Goal: Information Seeking & Learning: Compare options

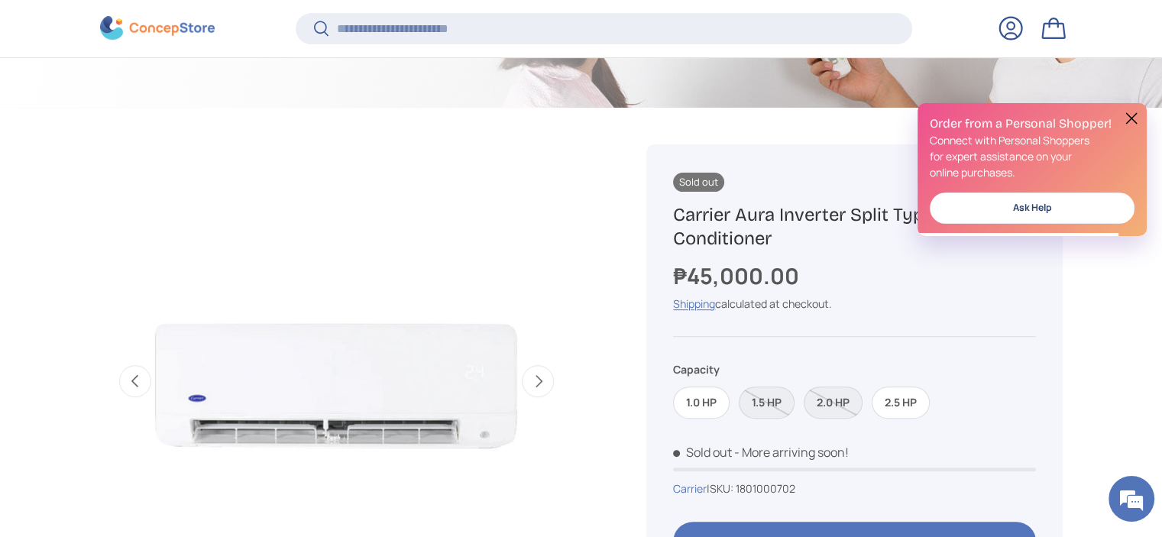
scroll to position [608, 0]
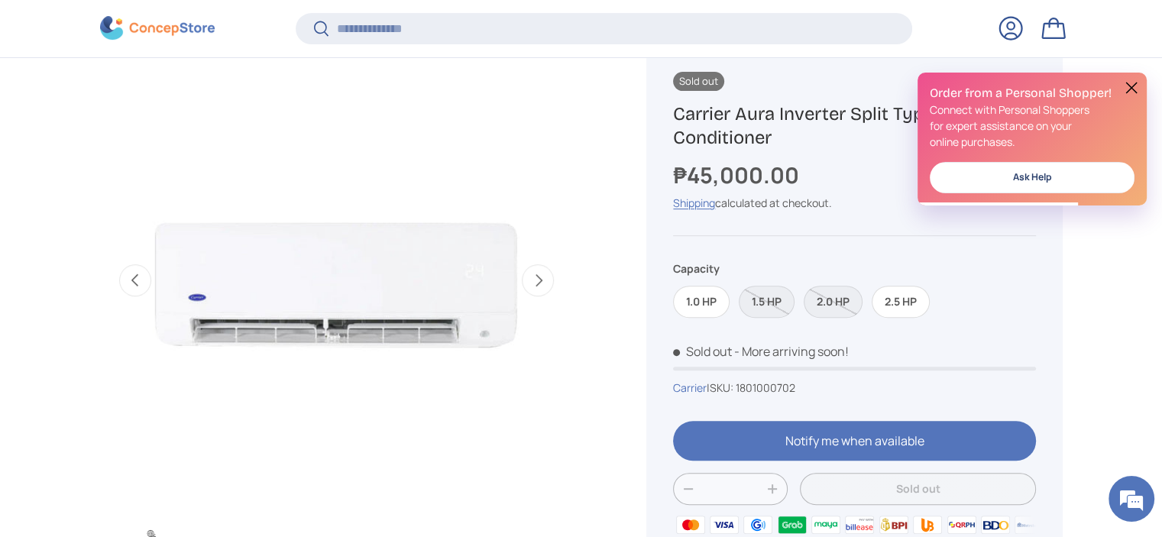
click at [1129, 85] on button at bounding box center [1132, 88] width 18 height 18
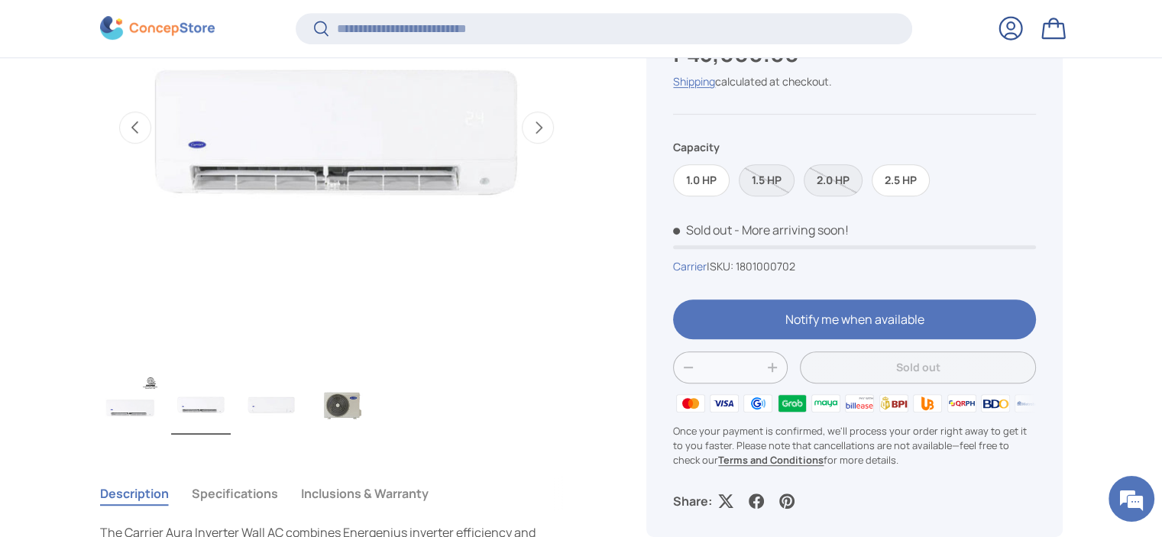
scroll to position [0, 0]
click at [394, 190] on img "Gallery Viewer" at bounding box center [336, 128] width 474 height 474
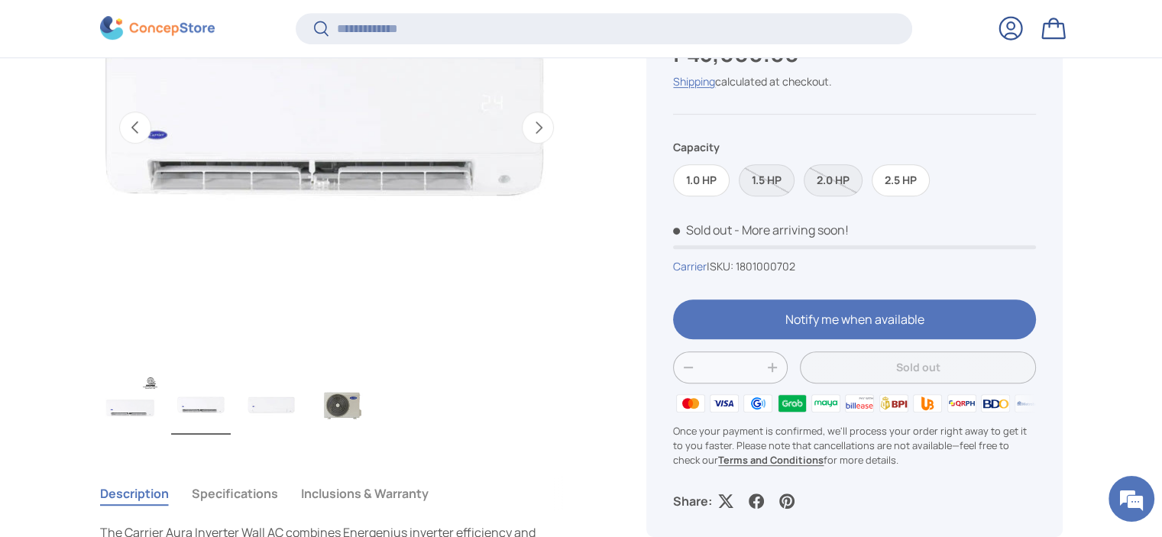
click at [394, 165] on img "Gallery Viewer" at bounding box center [336, 128] width 474 height 474
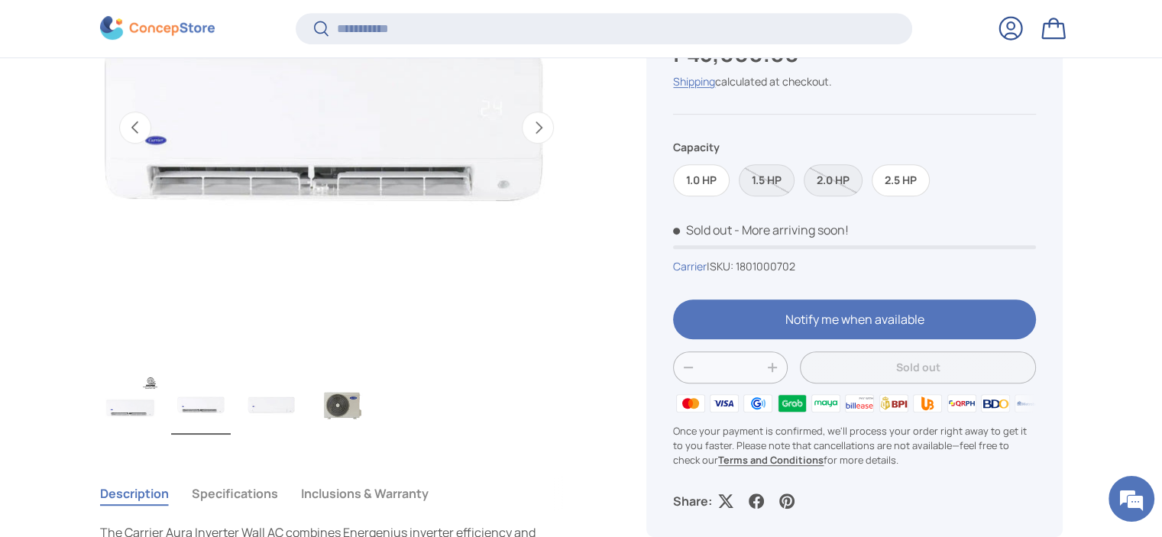
click at [394, 164] on img "Gallery Viewer" at bounding box center [336, 128] width 474 height 474
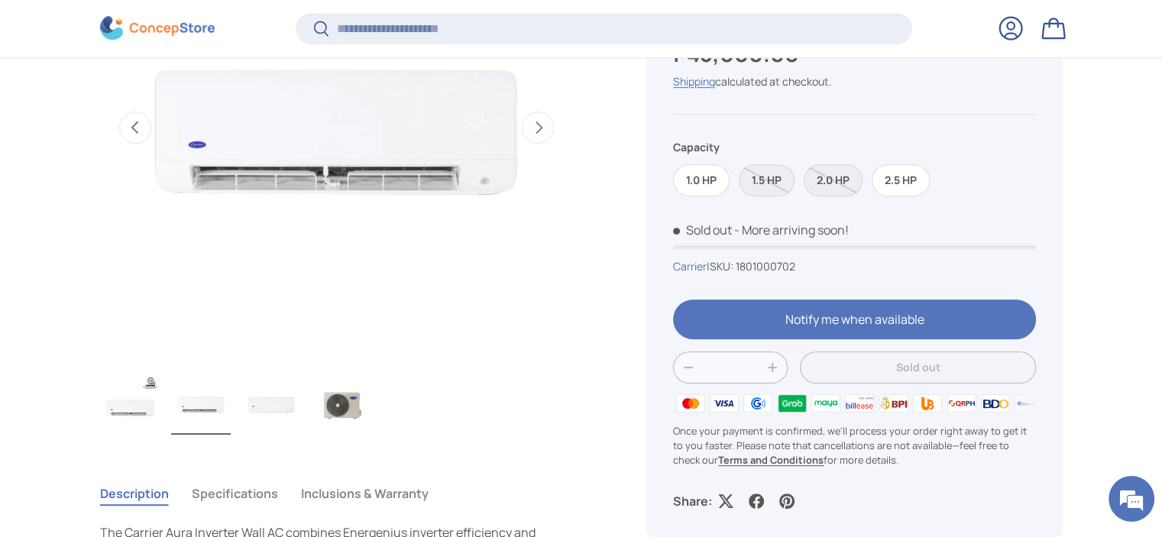
click at [534, 125] on button "Next" at bounding box center [538, 128] width 32 height 32
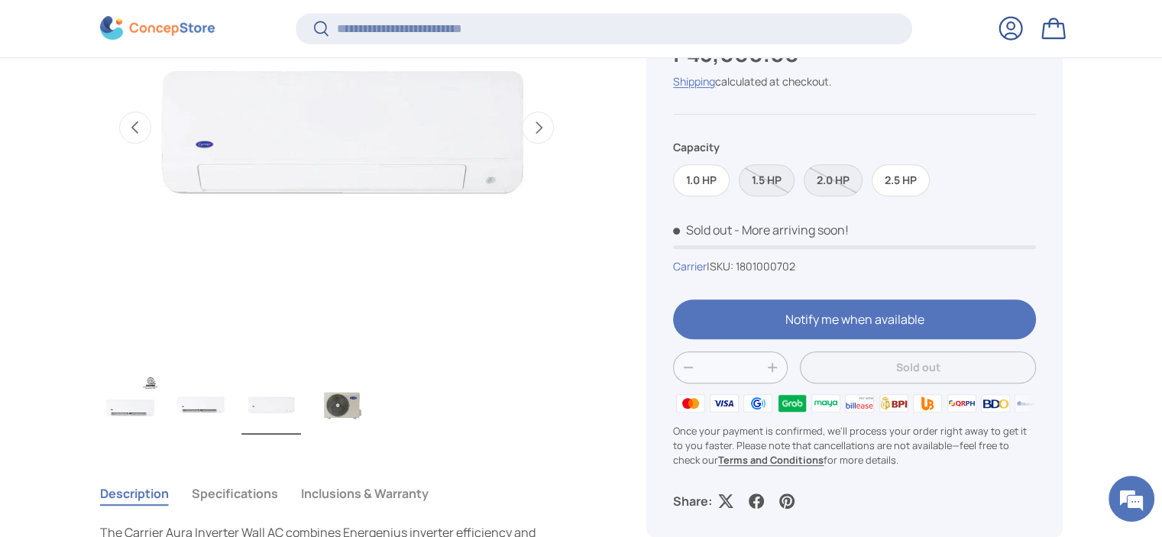
scroll to position [0, 963]
click at [533, 125] on button "Next" at bounding box center [538, 128] width 32 height 32
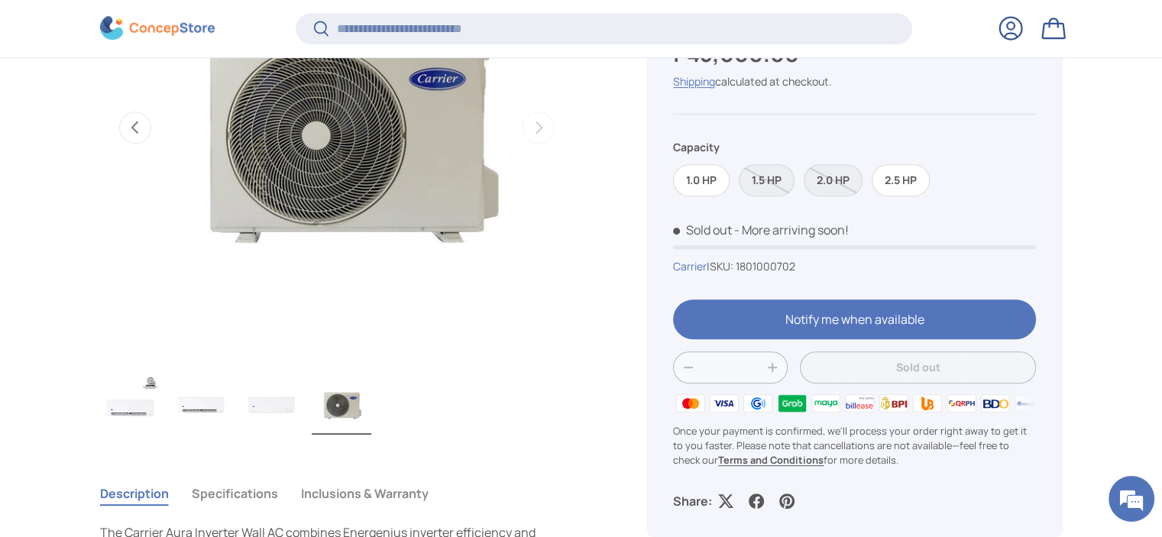
scroll to position [0, 1444]
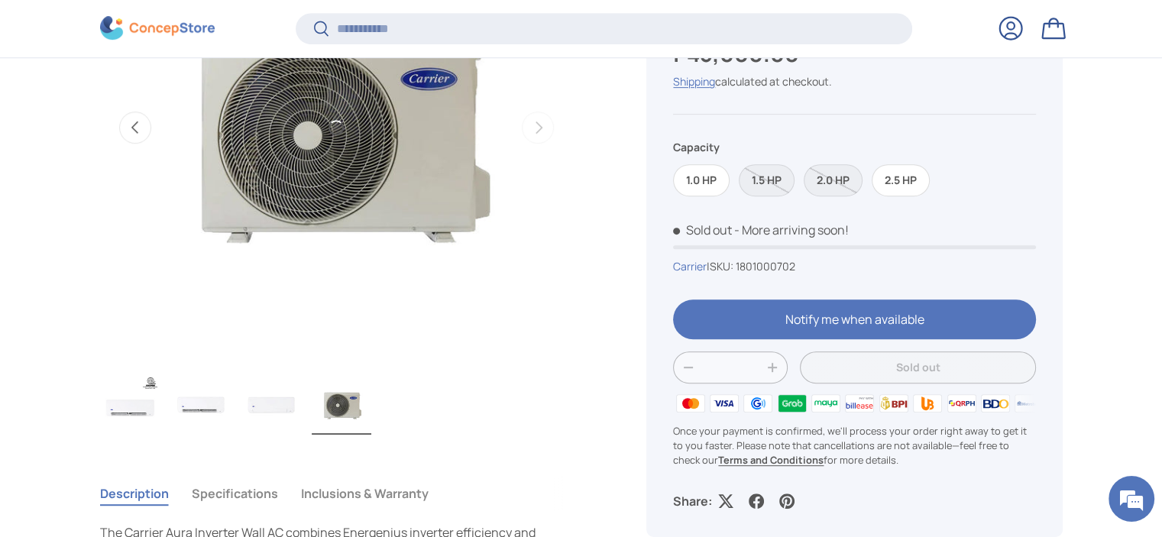
click at [219, 419] on img "Gallery Viewer" at bounding box center [201, 404] width 60 height 61
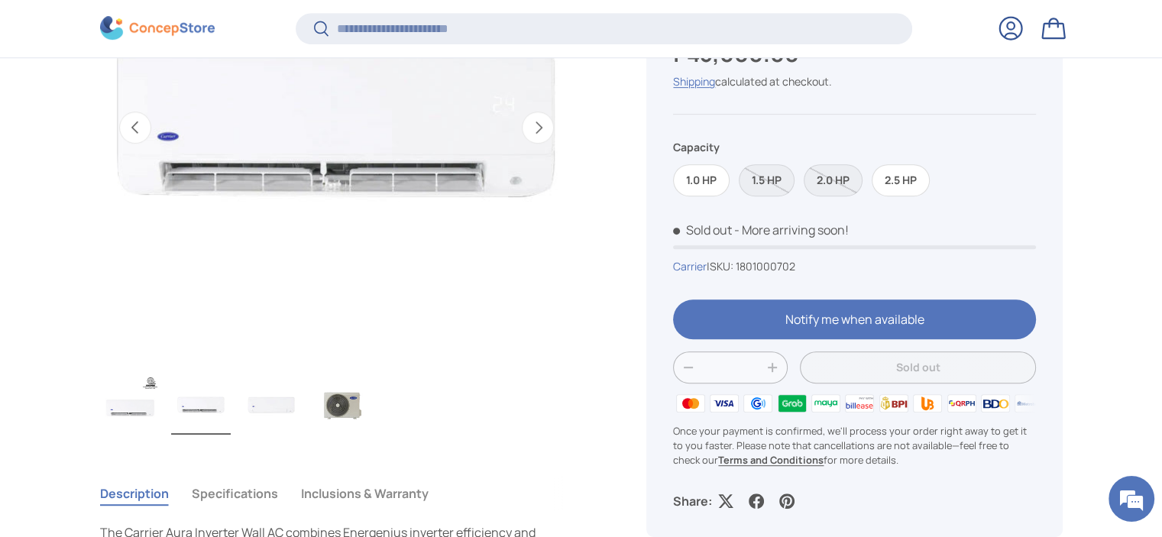
click at [336, 183] on img "Gallery Viewer" at bounding box center [336, 128] width 474 height 474
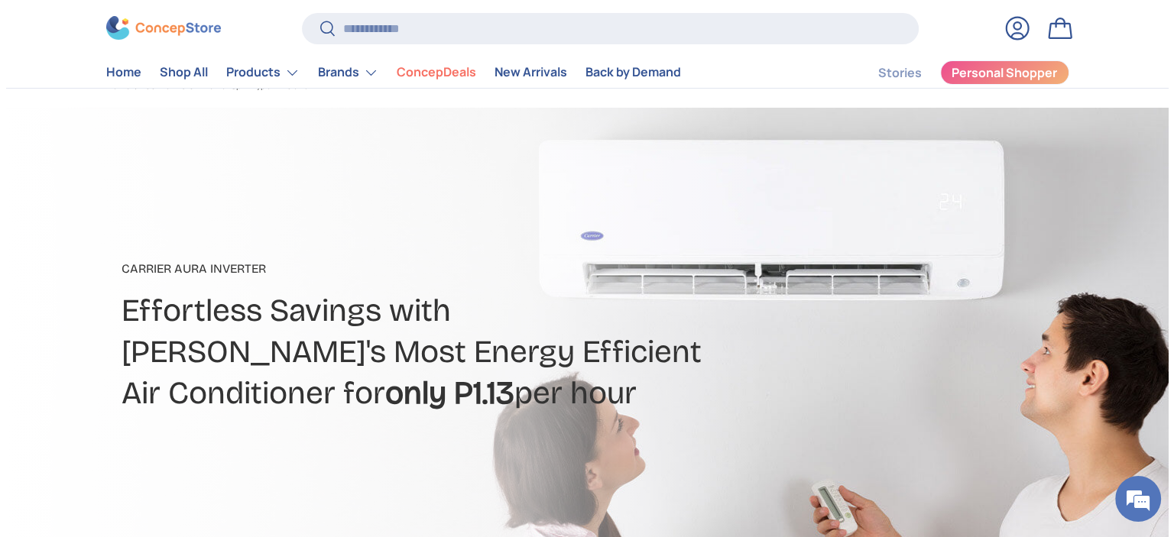
scroll to position [0, 0]
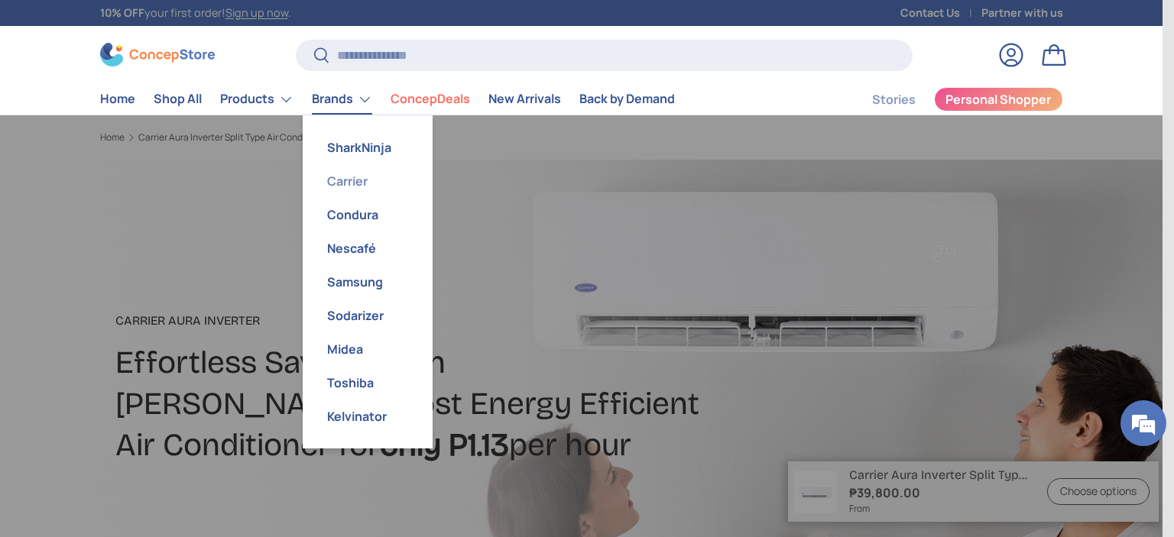
click at [352, 176] on link "Carrier" at bounding box center [368, 181] width 112 height 34
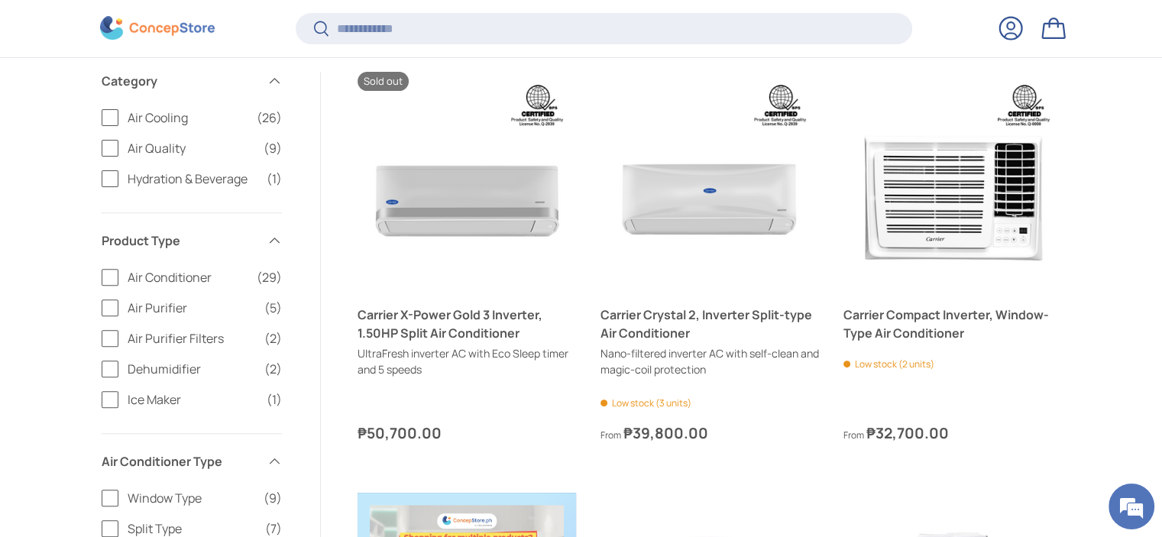
click at [109, 270] on label "Air Conditioner (29)" at bounding box center [192, 277] width 180 height 18
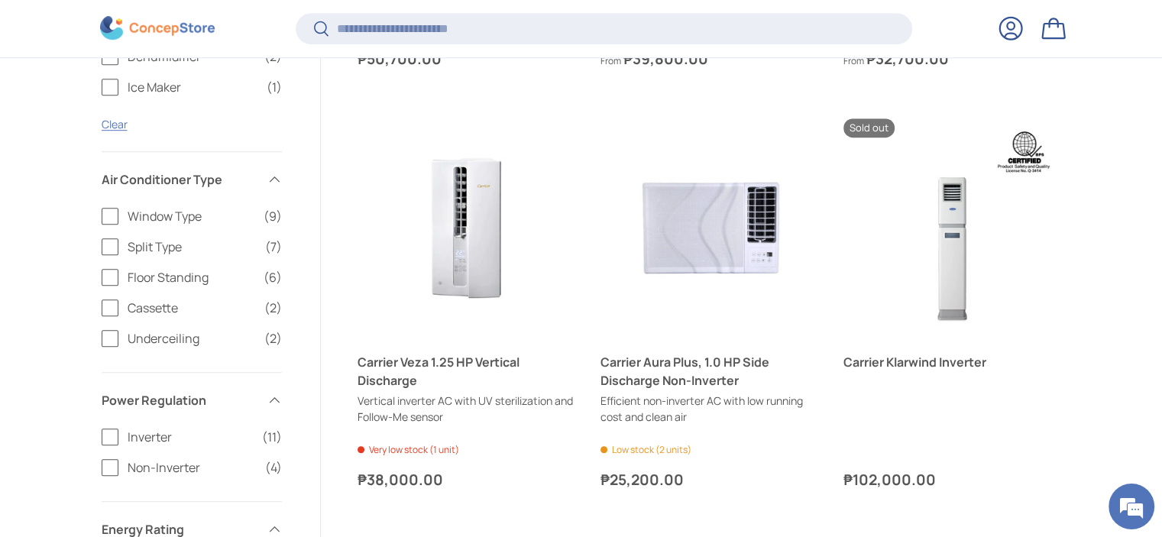
scroll to position [914, 0]
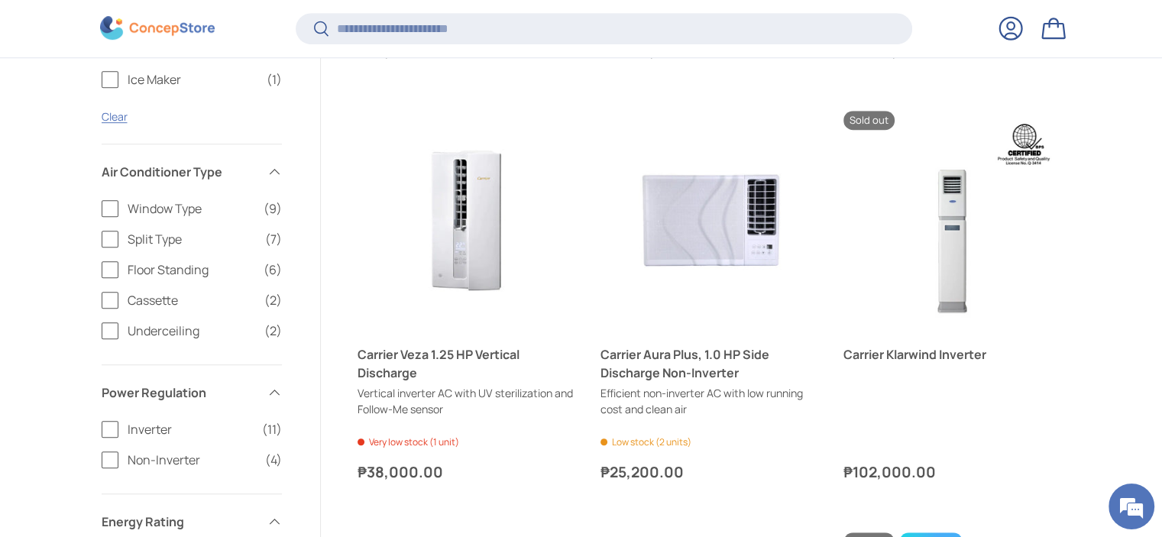
click at [107, 241] on label "Split Type (7)" at bounding box center [192, 239] width 180 height 18
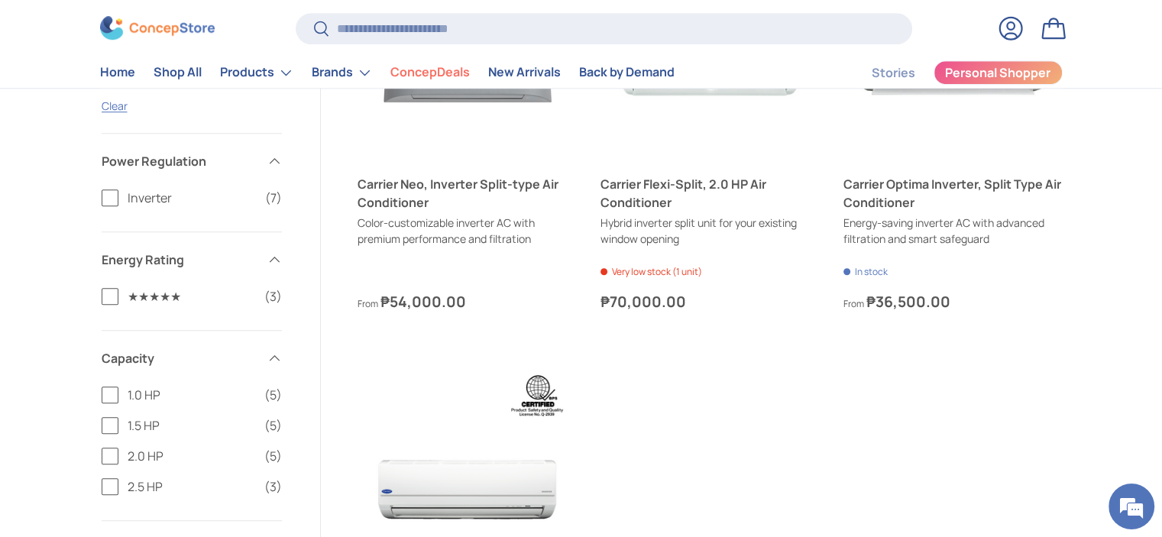
scroll to position [1015, 0]
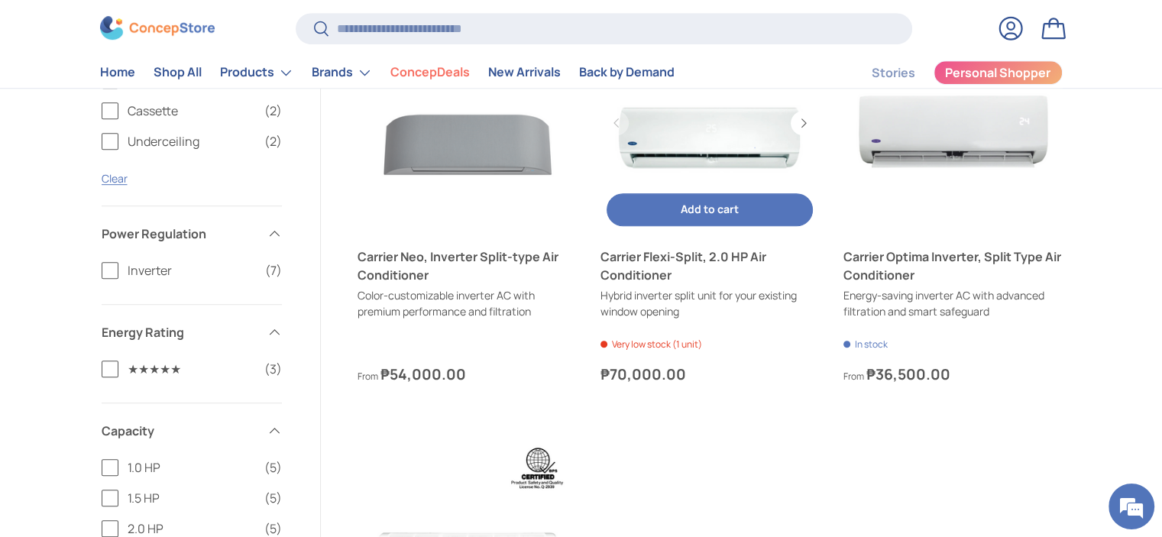
click at [699, 167] on link "Carrier Flexi-Split, 2.0 HP Air Conditioner" at bounding box center [710, 123] width 219 height 219
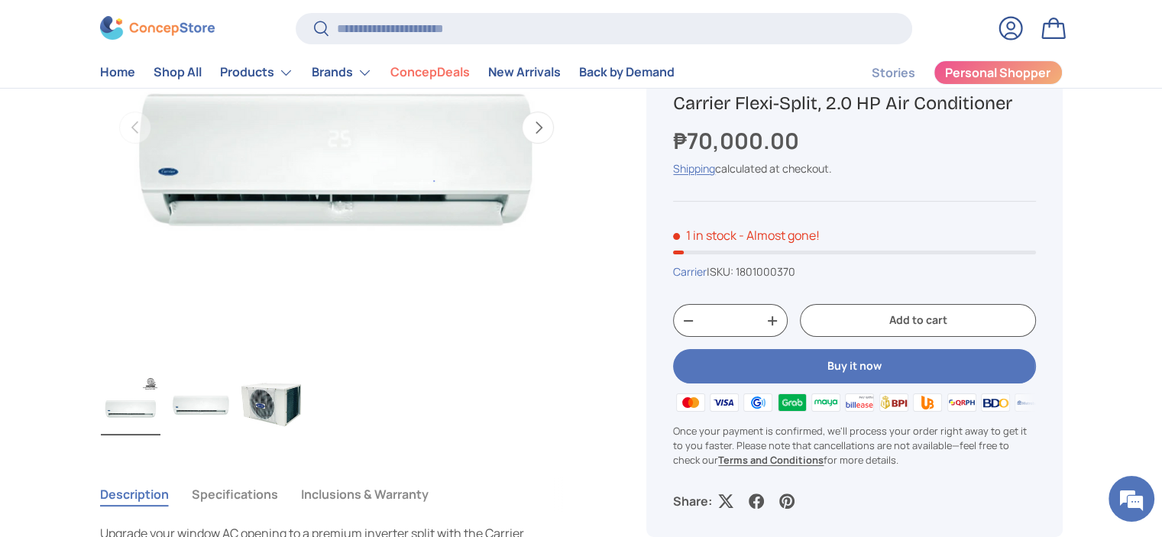
click at [373, 196] on img "Gallery Viewer" at bounding box center [336, 128] width 474 height 474
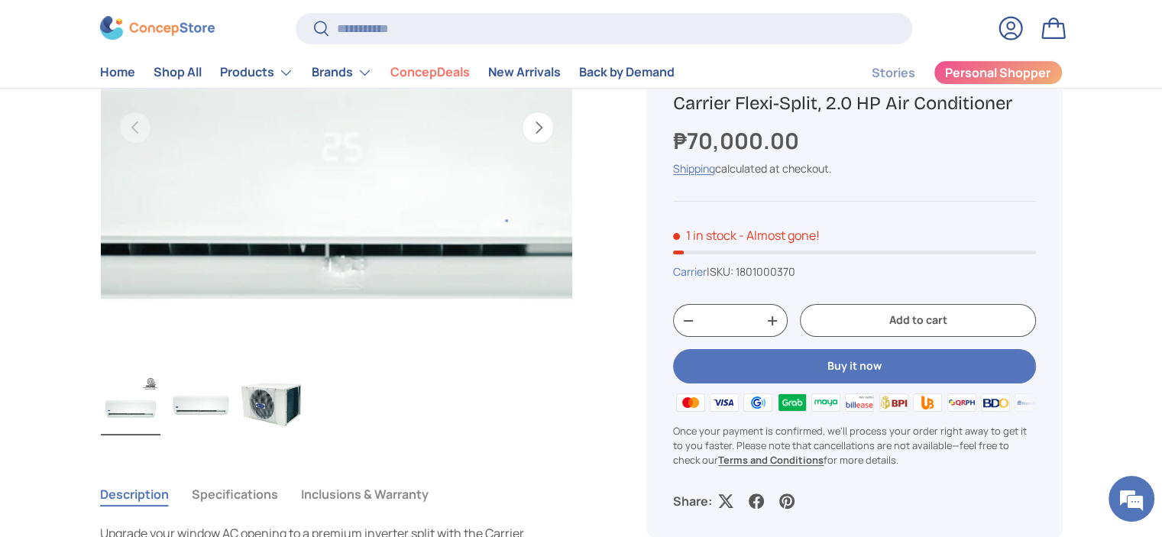
click at [372, 196] on img "Gallery Viewer" at bounding box center [336, 128] width 474 height 474
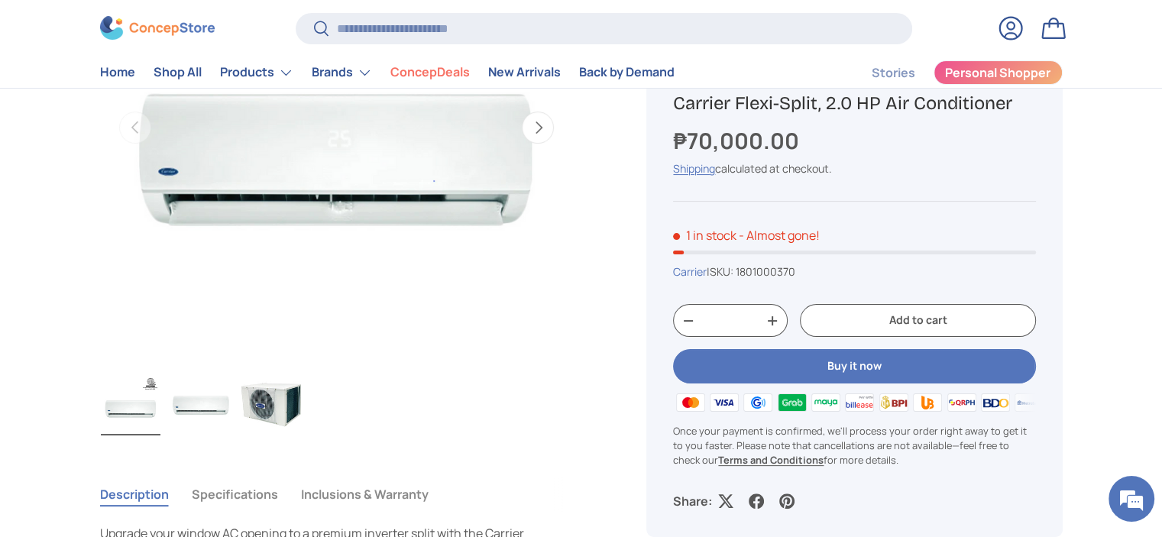
click at [260, 406] on img "Gallery Viewer" at bounding box center [272, 404] width 60 height 61
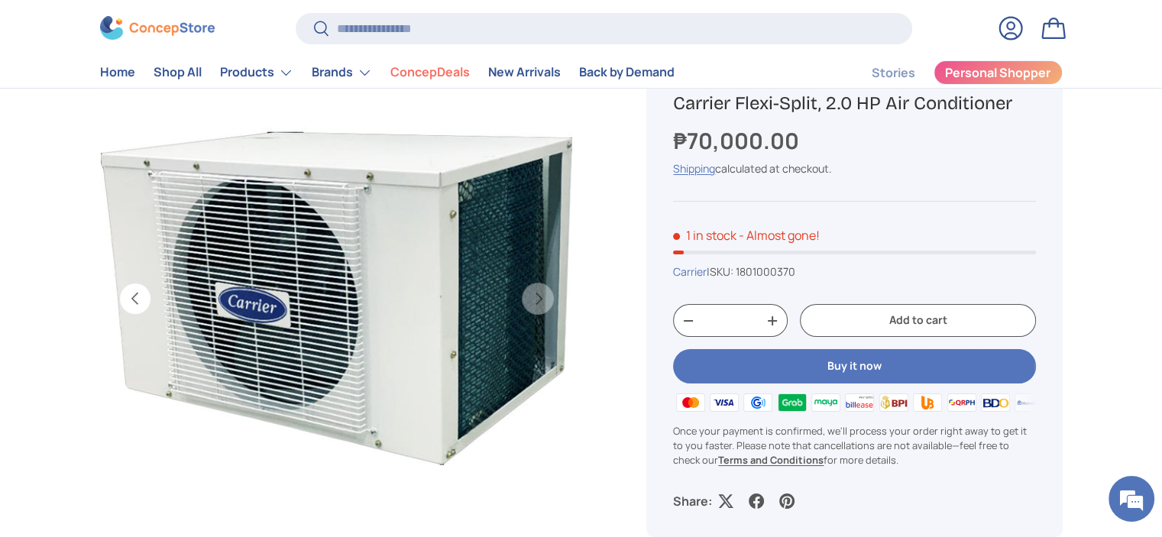
scroll to position [229, 0]
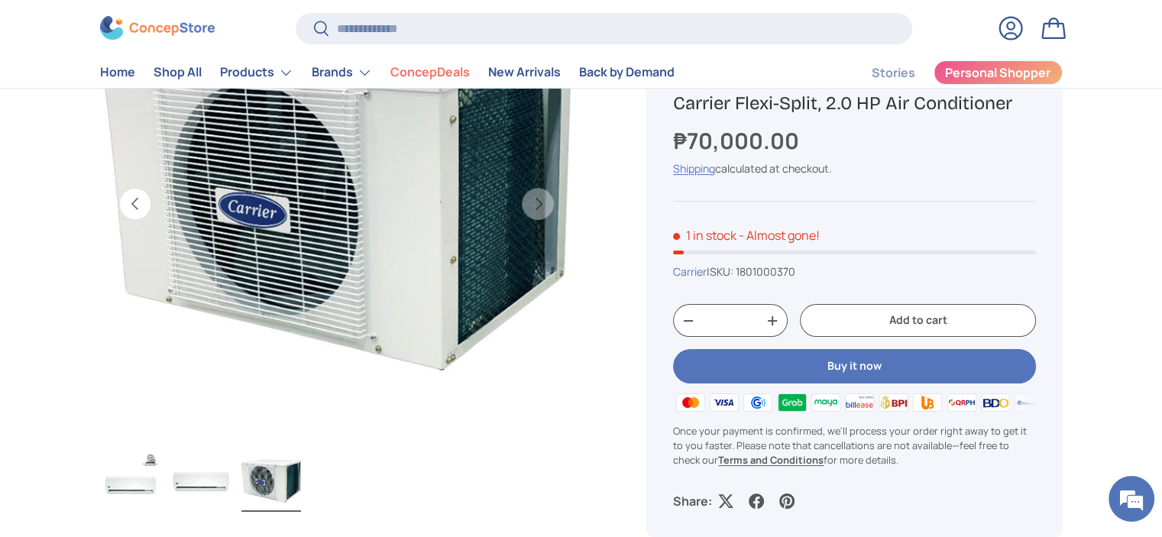
click at [178, 505] on img "Gallery Viewer" at bounding box center [201, 481] width 60 height 61
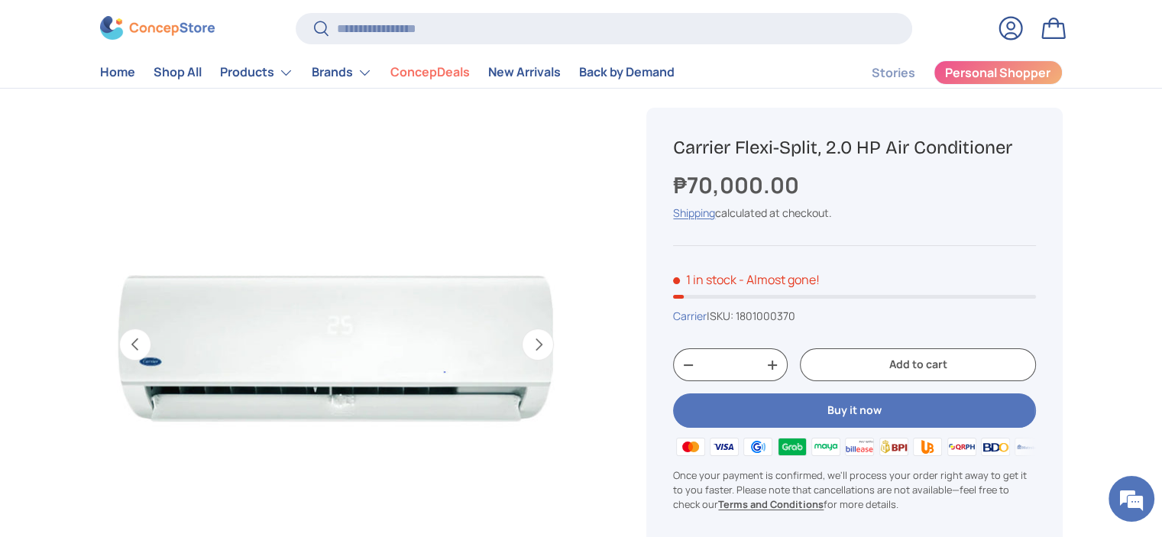
scroll to position [76, 0]
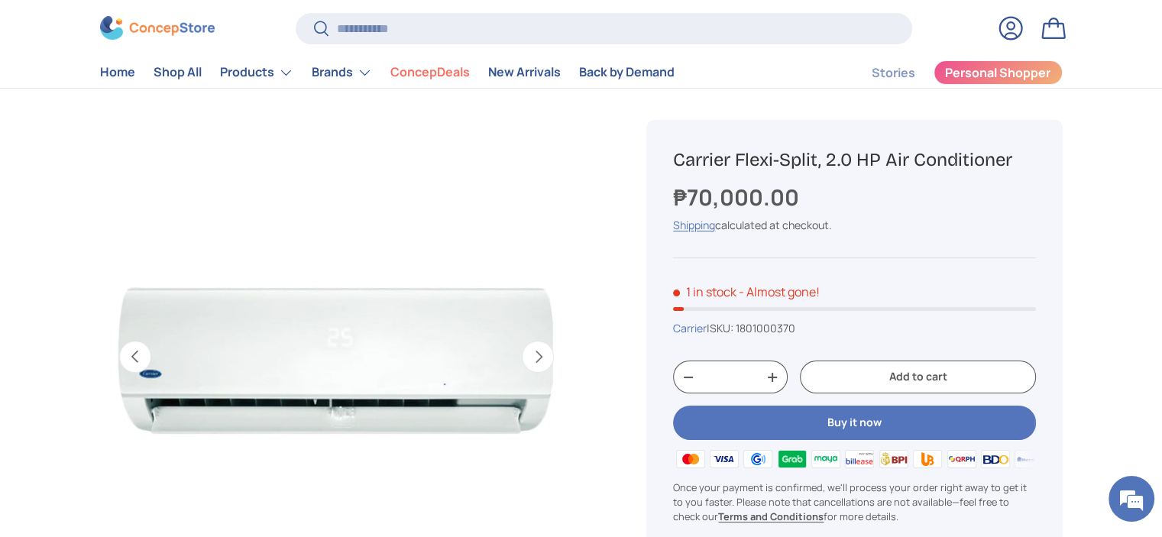
drag, startPoint x: 682, startPoint y: 159, endPoint x: 1008, endPoint y: 144, distance: 326.7
click at [1016, 144] on div "Carrier Flexi-Split, 2.0 HP Air Conditioner ₱70,000.00 Unit price / Unavailable…" at bounding box center [855, 357] width 416 height 474
copy h1 "Carrier Flexi-Split, 2.0 HP Air Conditioner"
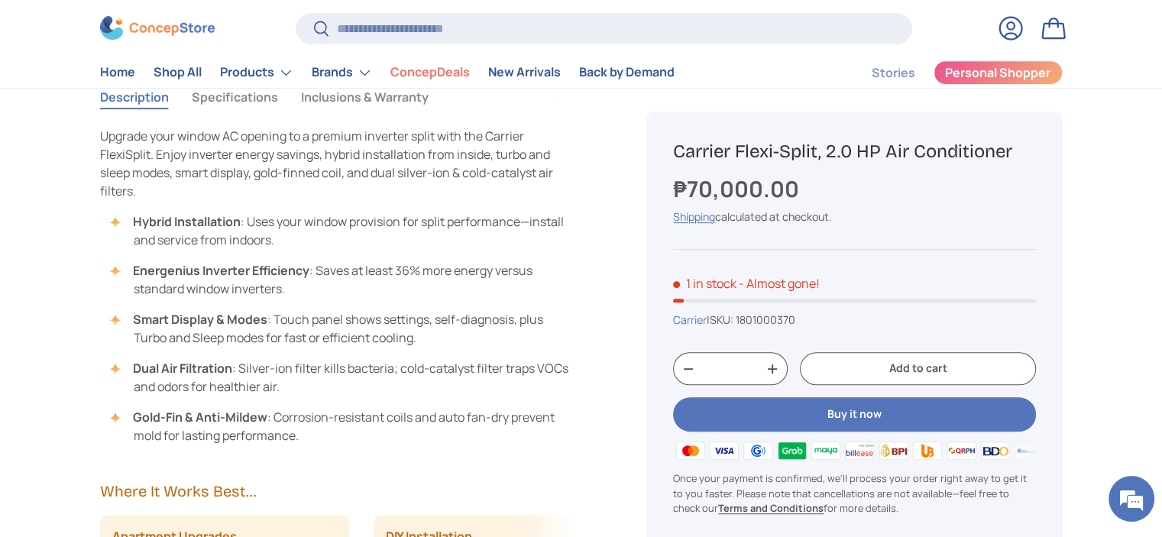
scroll to position [611, 0]
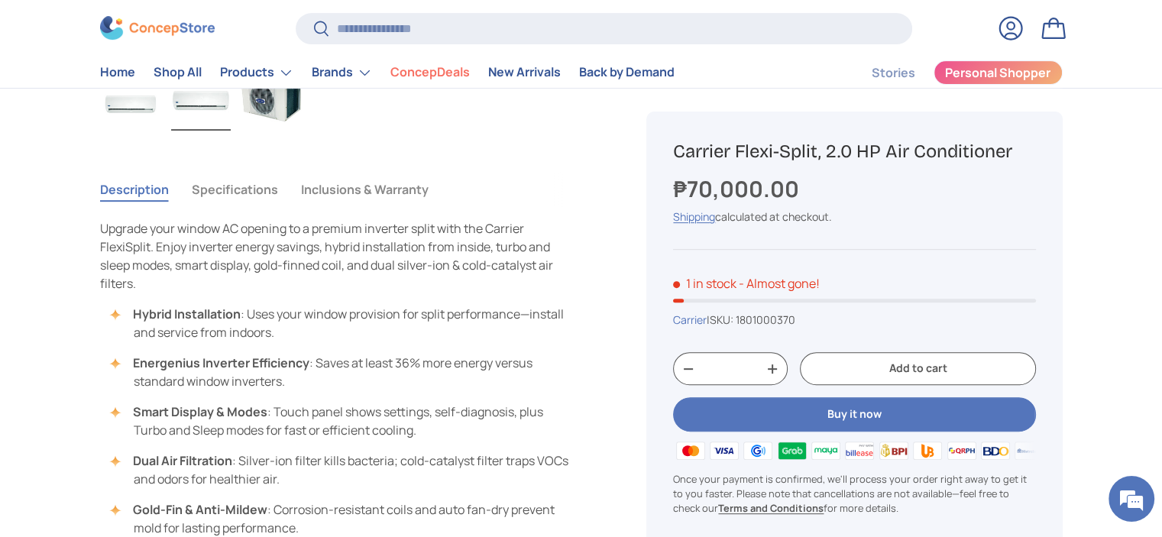
click at [238, 190] on button "Specifications" at bounding box center [235, 189] width 86 height 35
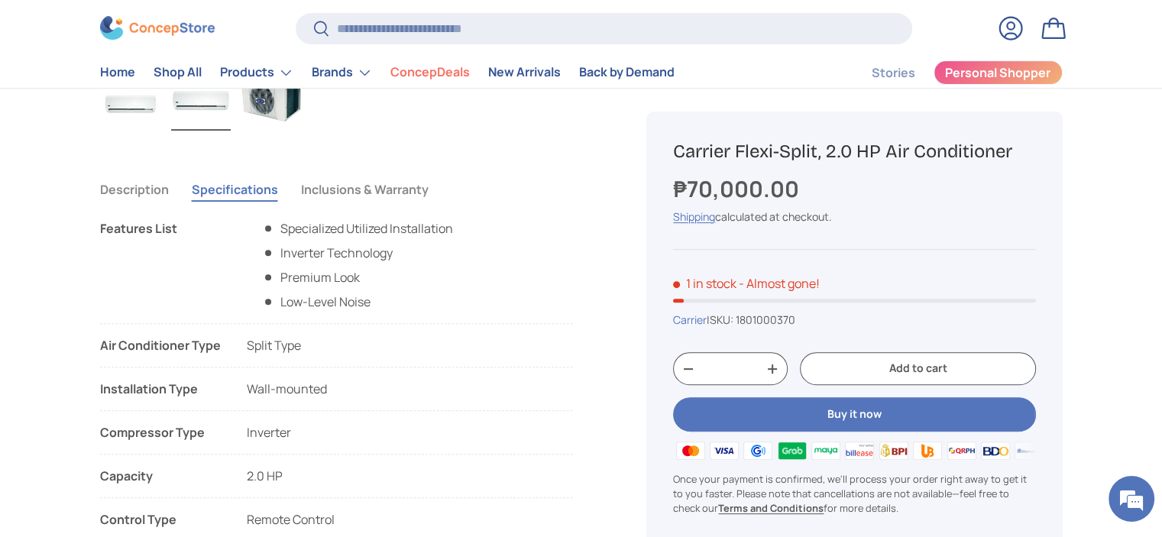
click at [372, 188] on button "Inclusions & Warranty" at bounding box center [365, 189] width 128 height 35
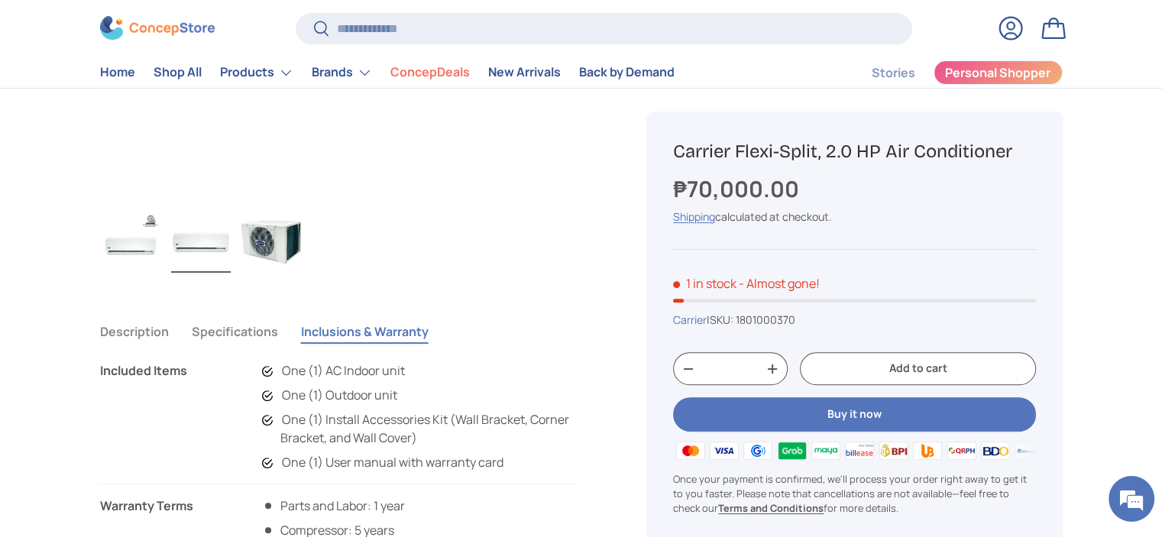
scroll to position [381, 0]
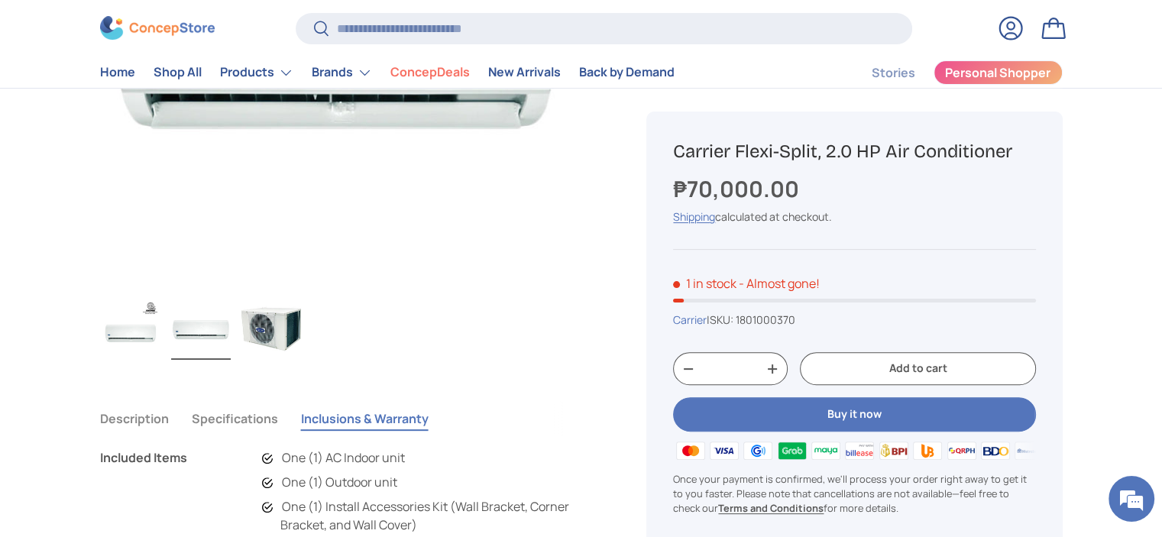
click at [269, 323] on img "Gallery Viewer" at bounding box center [272, 329] width 60 height 61
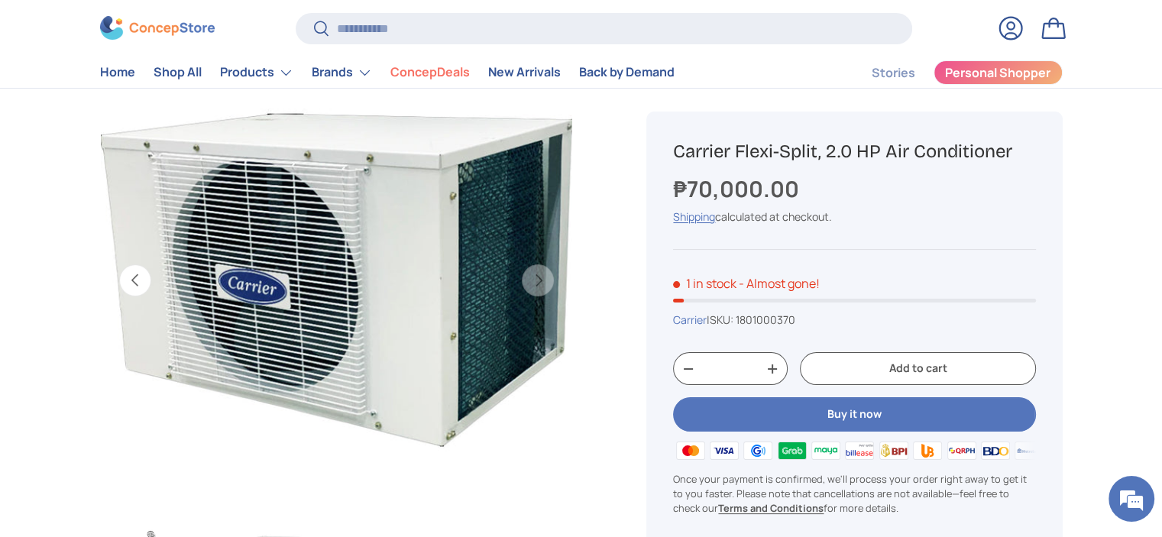
scroll to position [76, 0]
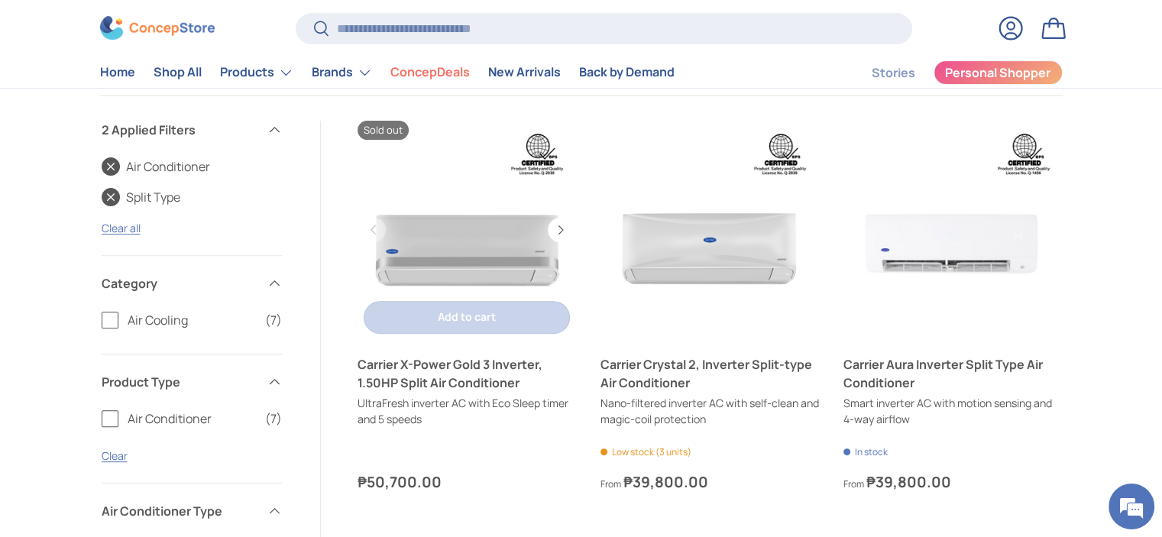
scroll to position [404, 0]
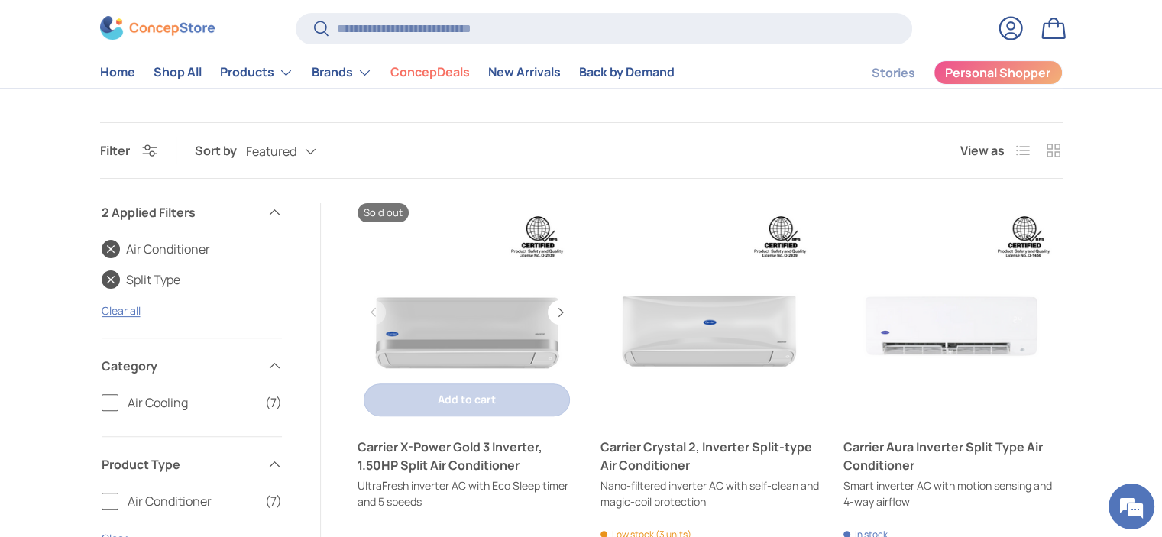
click at [450, 329] on link "Carrier X-Power Gold 3 Inverter, 1.50HP Split Air Conditioner" at bounding box center [467, 312] width 219 height 219
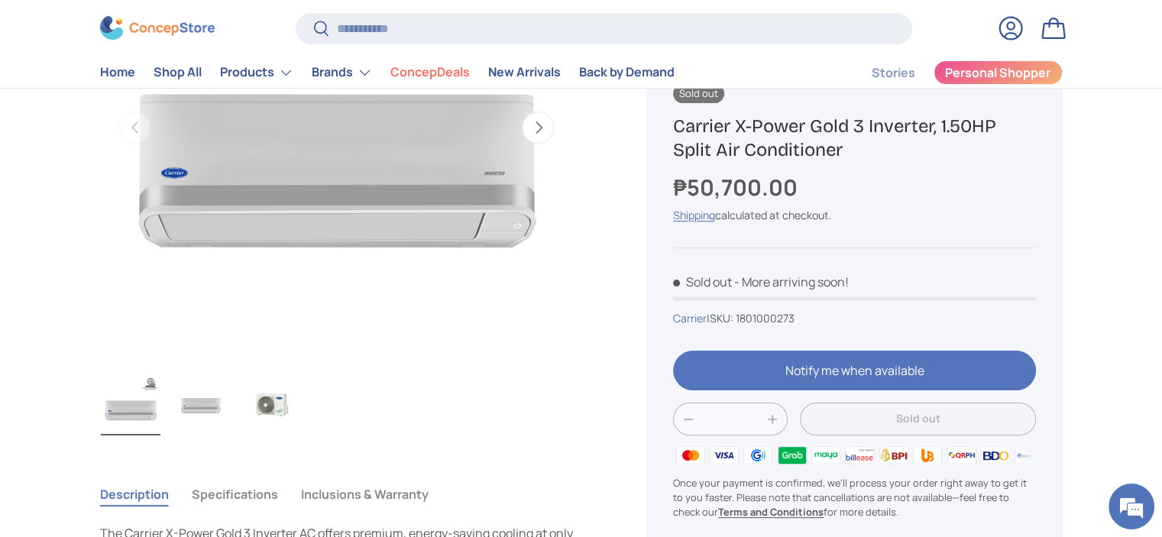
drag, startPoint x: 845, startPoint y: 151, endPoint x: 676, endPoint y: 128, distance: 171.3
click at [676, 128] on h1 "Carrier X-Power Gold 3 Inverter, 1.50HP Split Air Conditioner" at bounding box center [854, 138] width 362 height 47
copy h1 "Carrier X-Power Gold 3 Inverter, 1.50HP Split Air Conditioner"
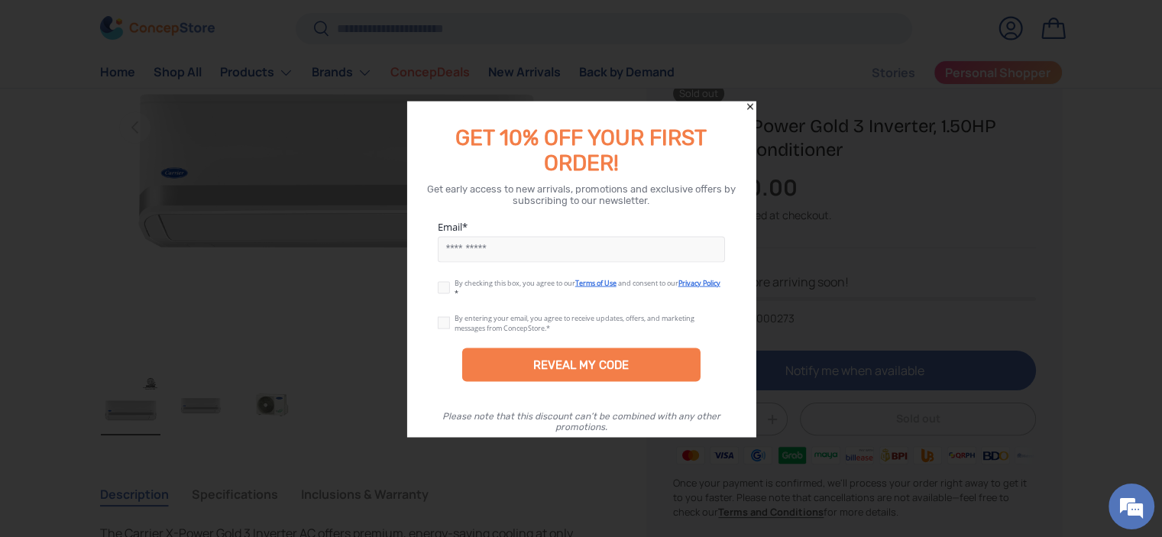
click at [747, 106] on icon "Close" at bounding box center [750, 106] width 11 height 11
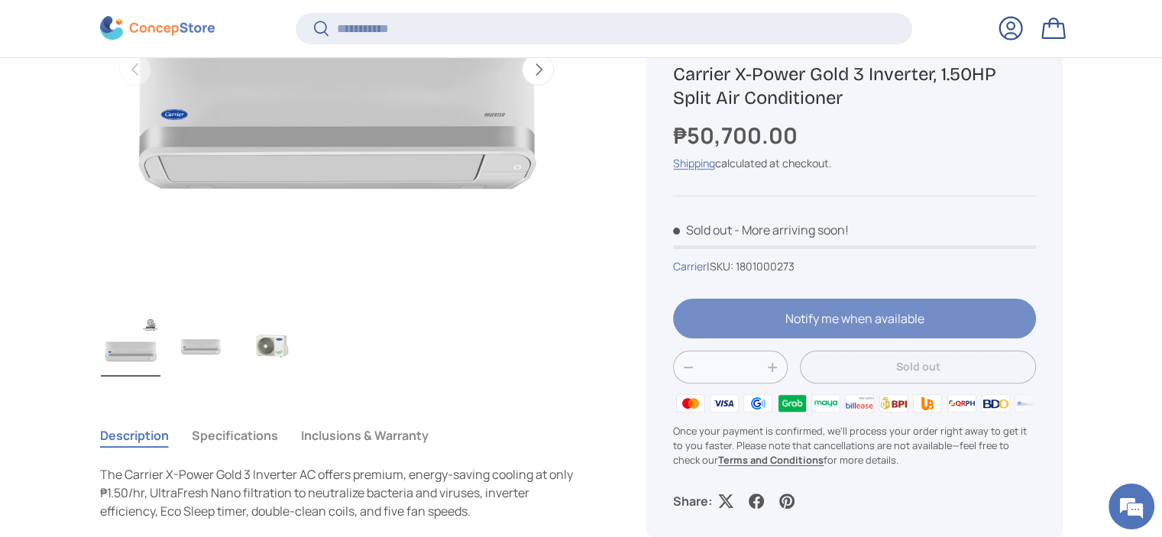
scroll to position [378, 0]
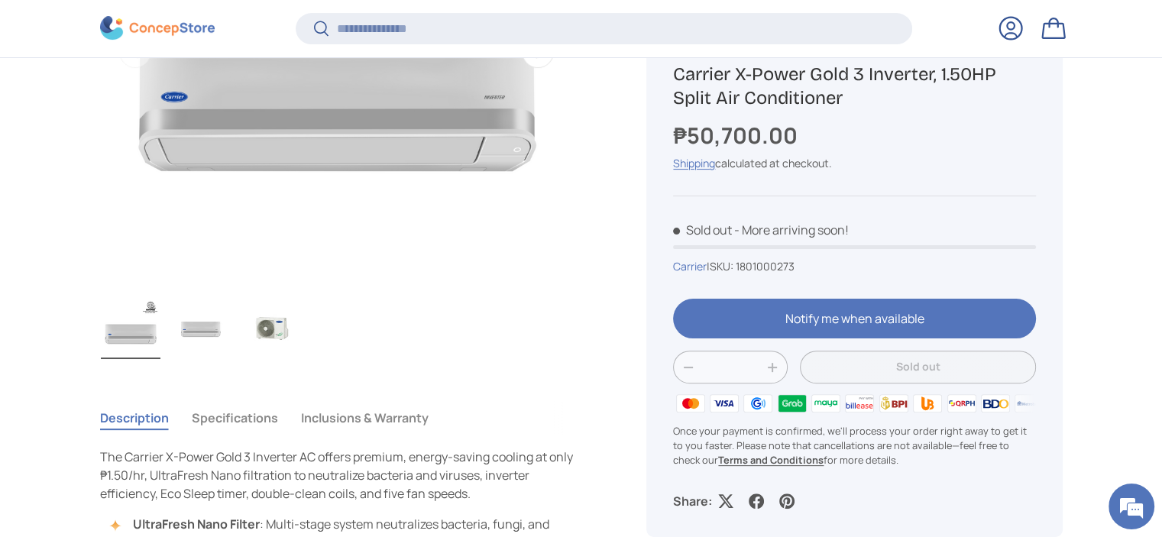
click at [267, 329] on img "Gallery Viewer" at bounding box center [272, 328] width 60 height 61
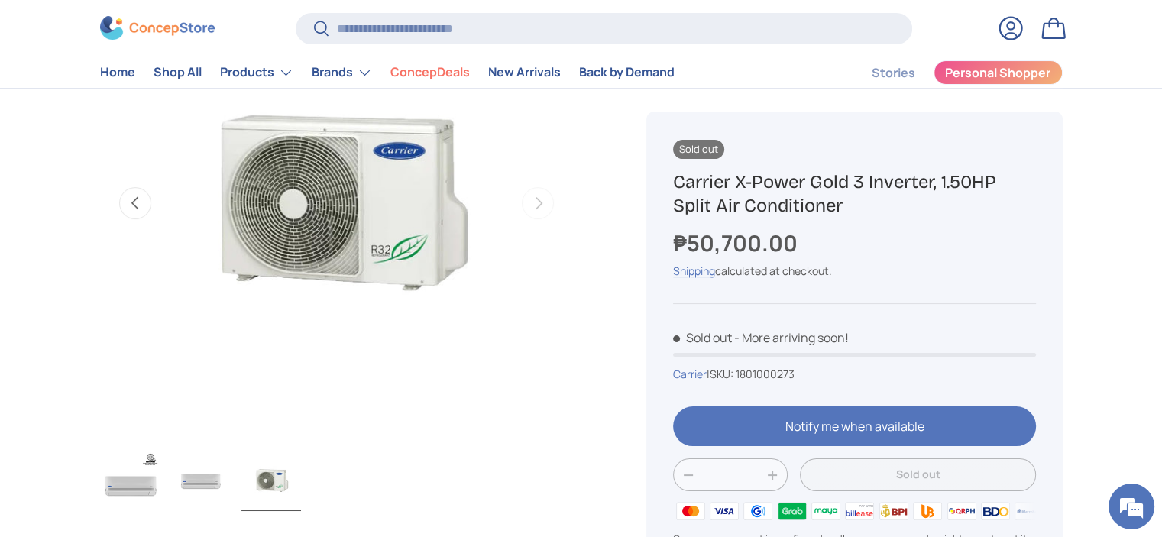
scroll to position [229, 0]
click at [204, 485] on img "Gallery Viewer" at bounding box center [201, 481] width 60 height 61
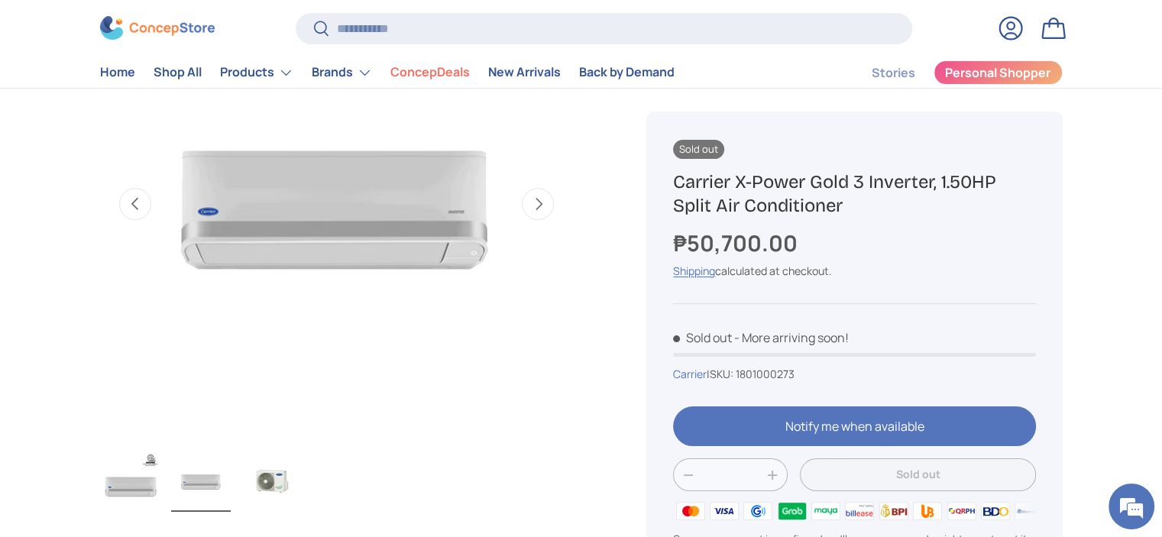
click at [131, 494] on img "Gallery Viewer" at bounding box center [131, 481] width 60 height 61
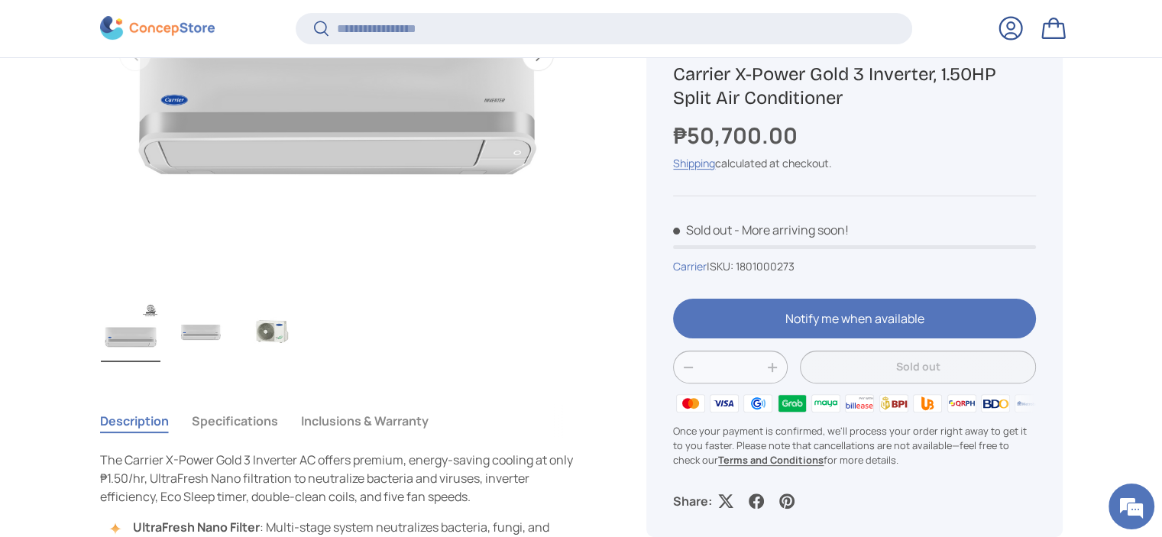
scroll to position [378, 0]
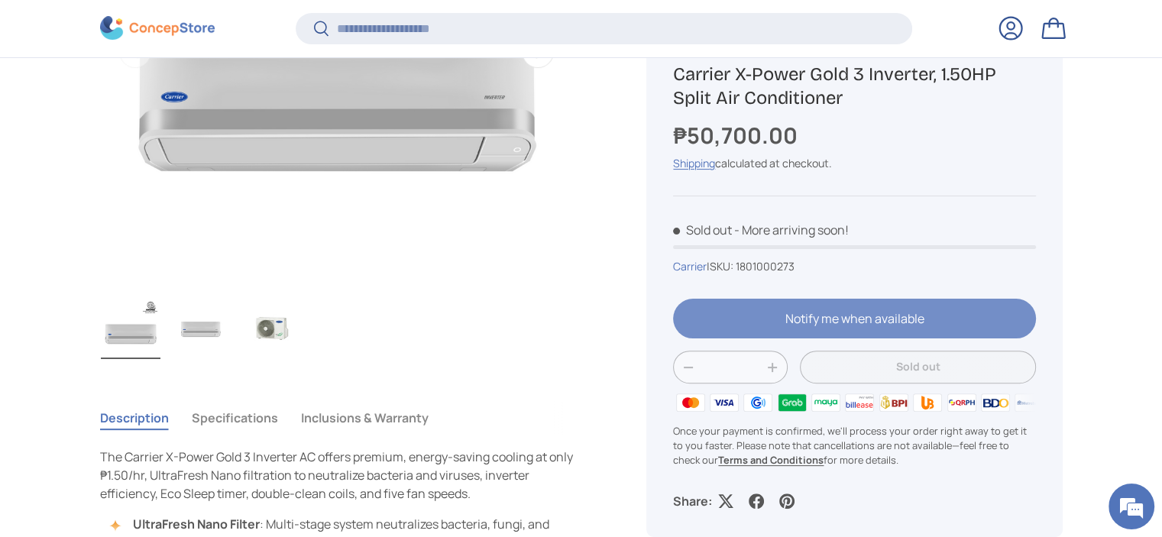
click at [883, 329] on div at bounding box center [854, 326] width 362 height 52
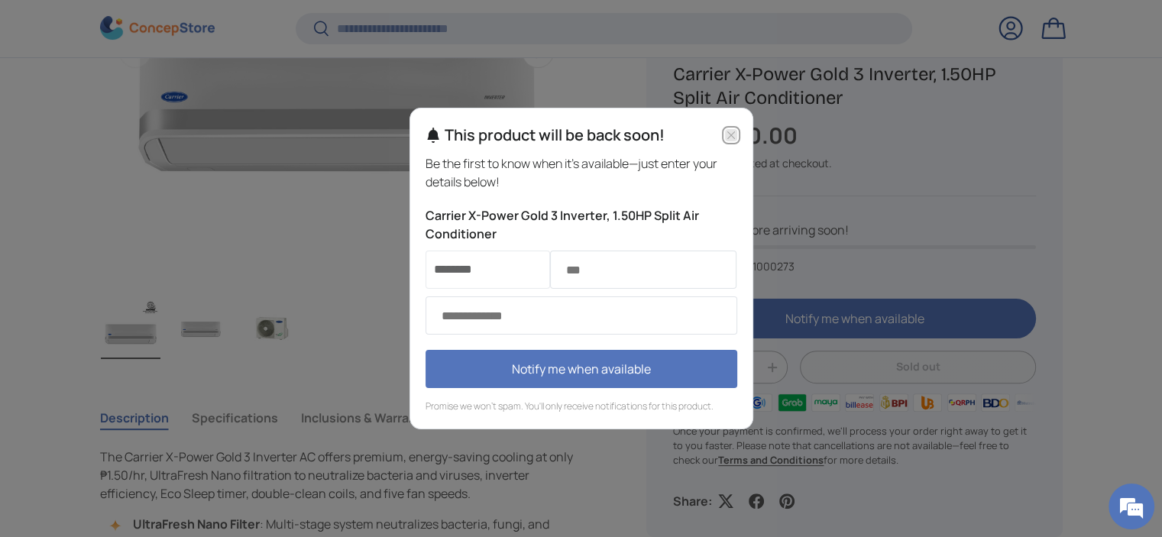
click at [731, 135] on icon "Close modal" at bounding box center [731, 135] width 8 height 8
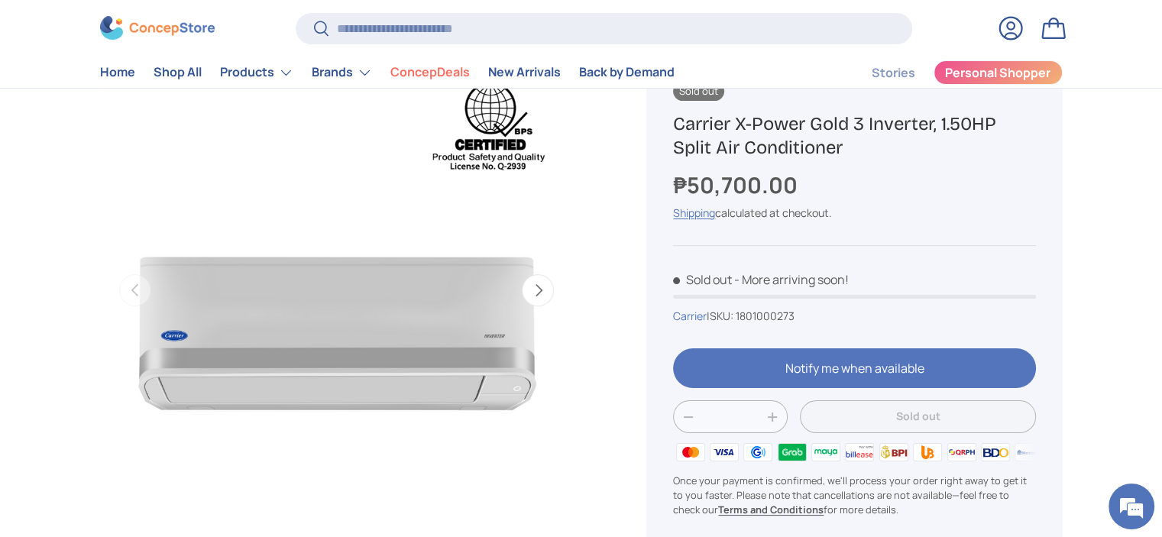
scroll to position [152, 0]
